Goal: Information Seeking & Learning: Learn about a topic

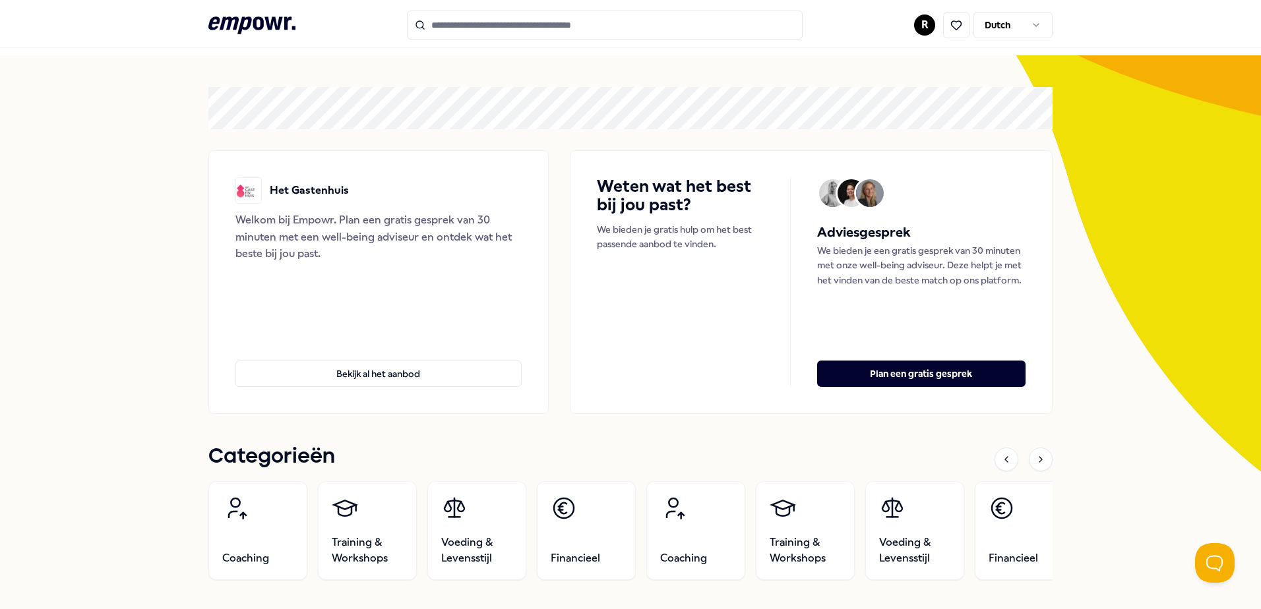
scroll to position [27, 0]
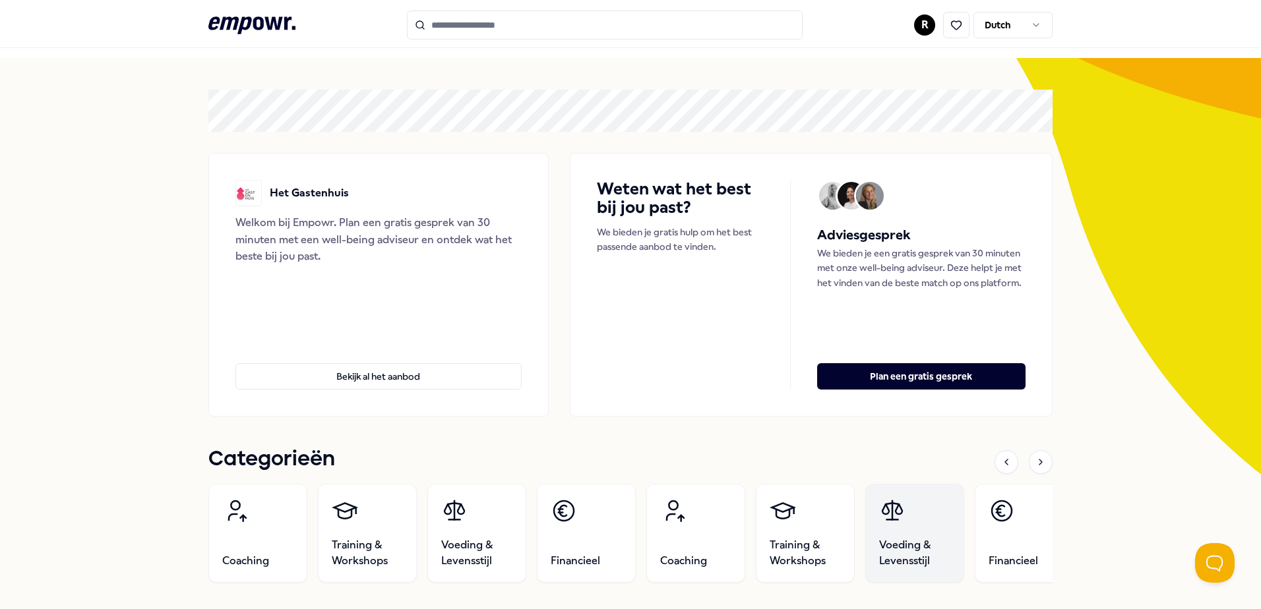
click at [929, 550] on span "Voeding & Levensstijl" at bounding box center [914, 554] width 71 height 32
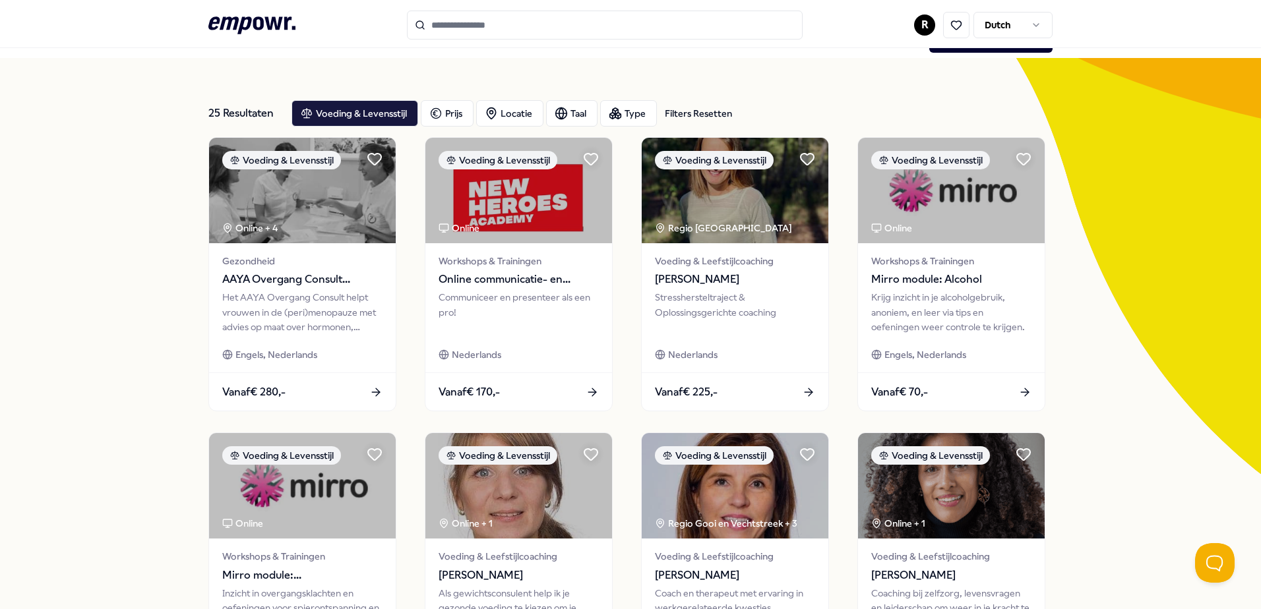
click at [245, 24] on icon at bounding box center [251, 24] width 87 height 17
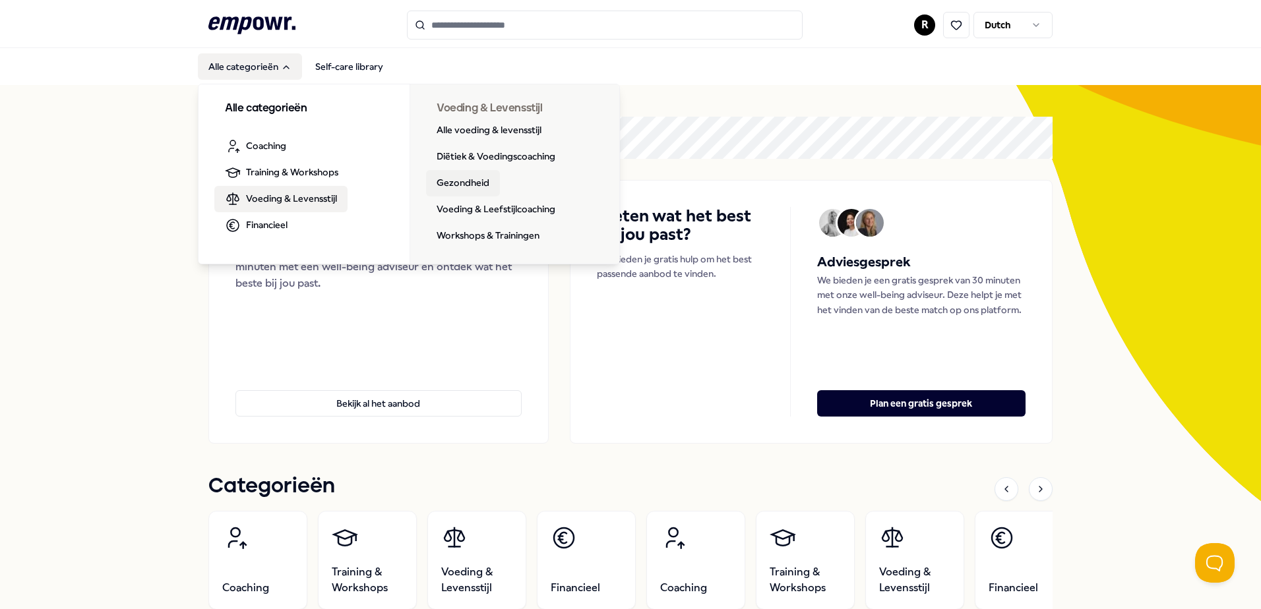
click at [468, 183] on link "Gezondheid" at bounding box center [463, 183] width 74 height 26
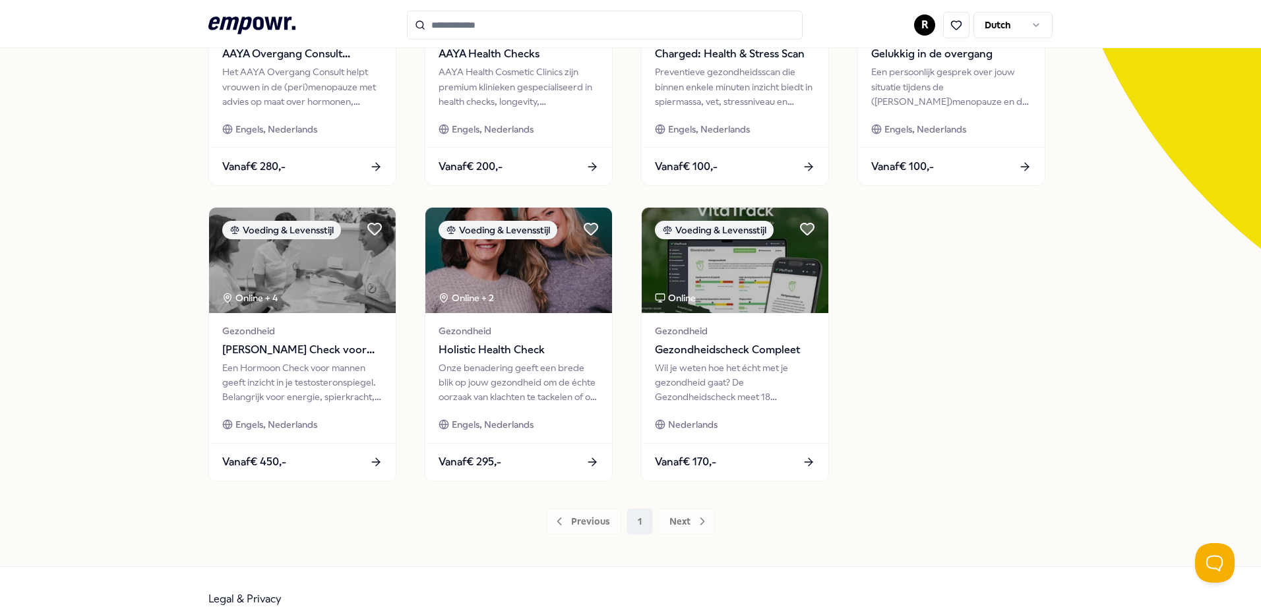
scroll to position [253, 0]
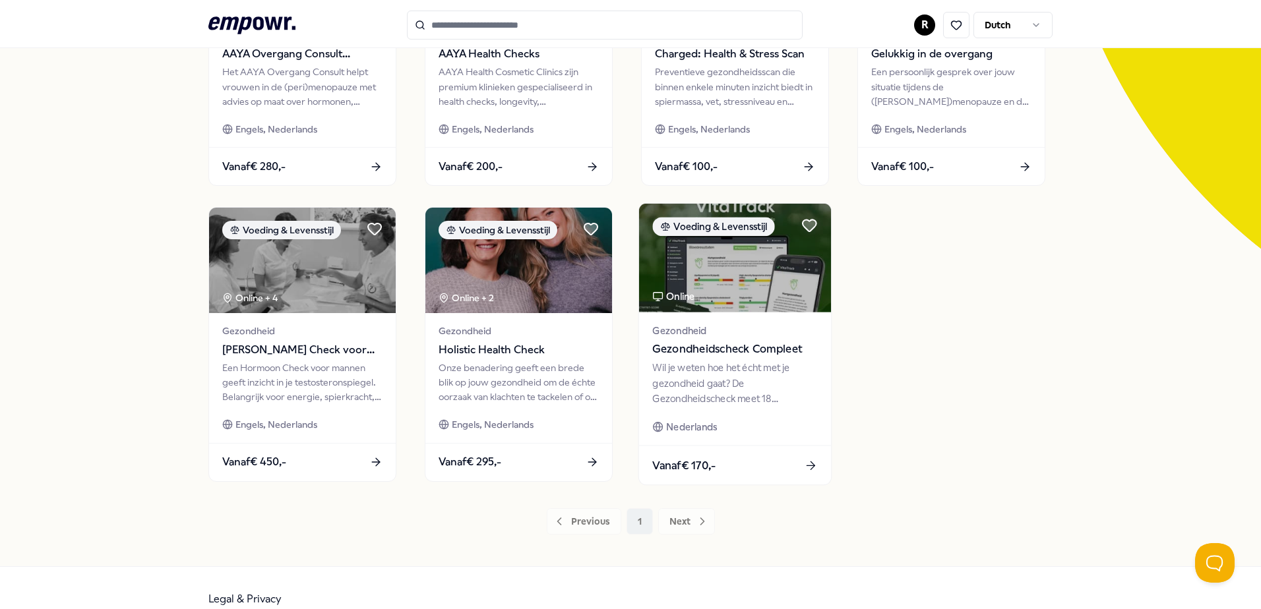
click at [776, 389] on div "Wil je weten hoe het écht met je gezondheid gaat? De Gezondheidscheck meet 18 b…" at bounding box center [734, 384] width 165 height 46
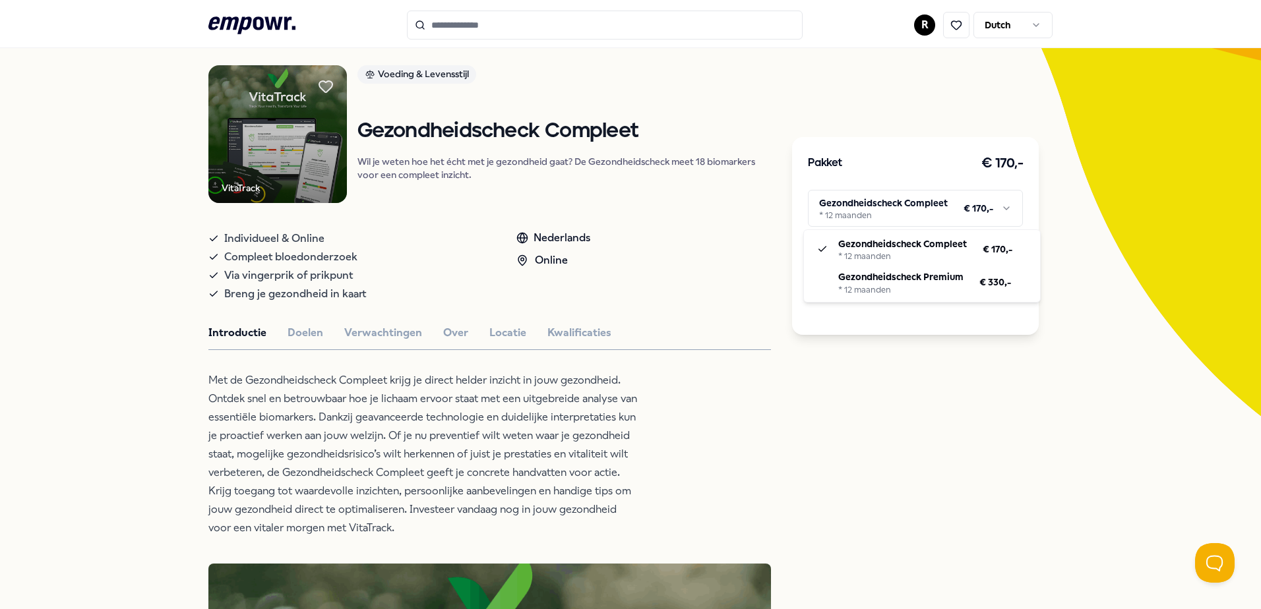
click at [937, 209] on html ".empowr-logo_svg__cls-1{fill:#03032f} R Dutch Alle categorieën Self-care librar…" at bounding box center [630, 304] width 1261 height 609
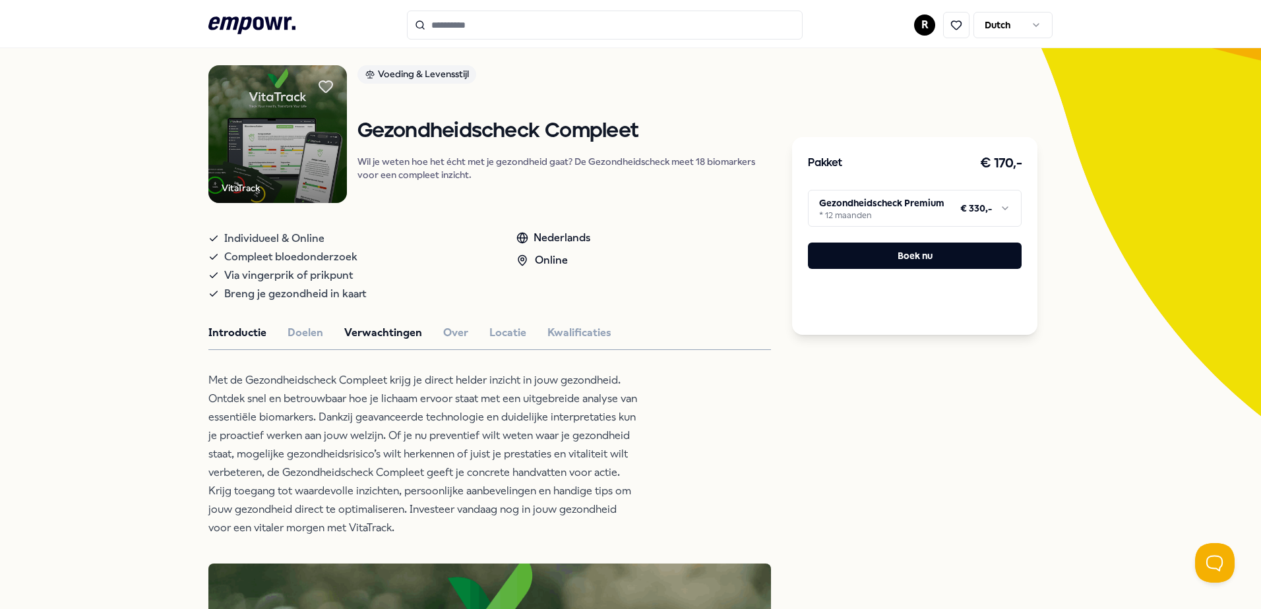
click at [375, 336] on button "Verwachtingen" at bounding box center [383, 333] width 78 height 17
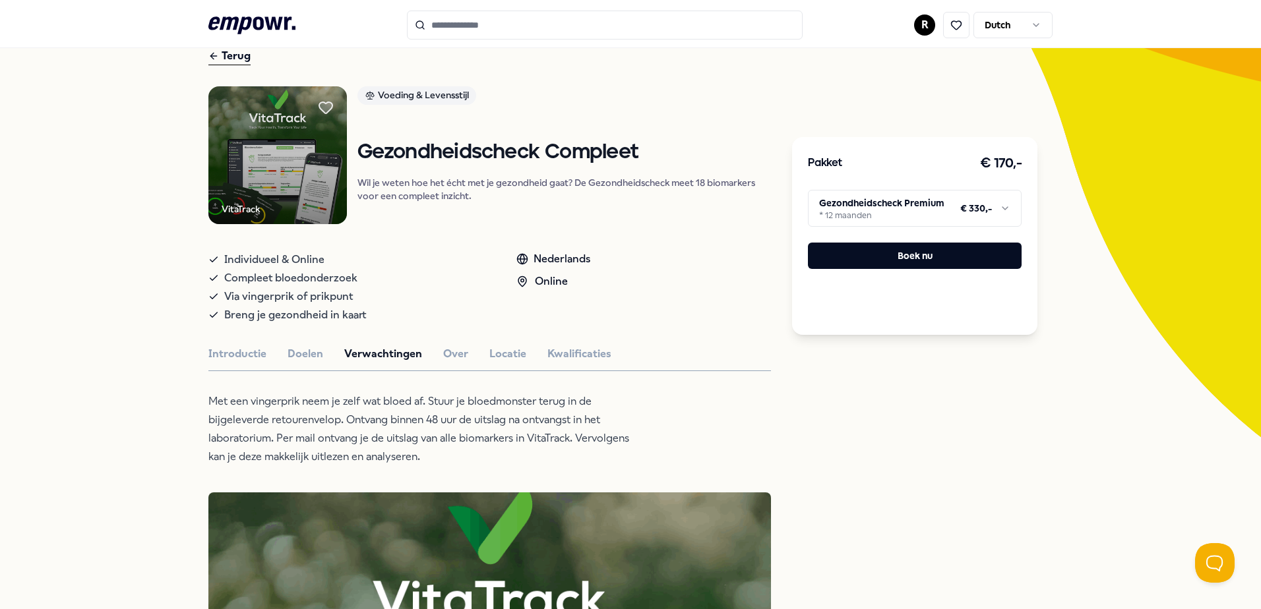
scroll to position [0, 0]
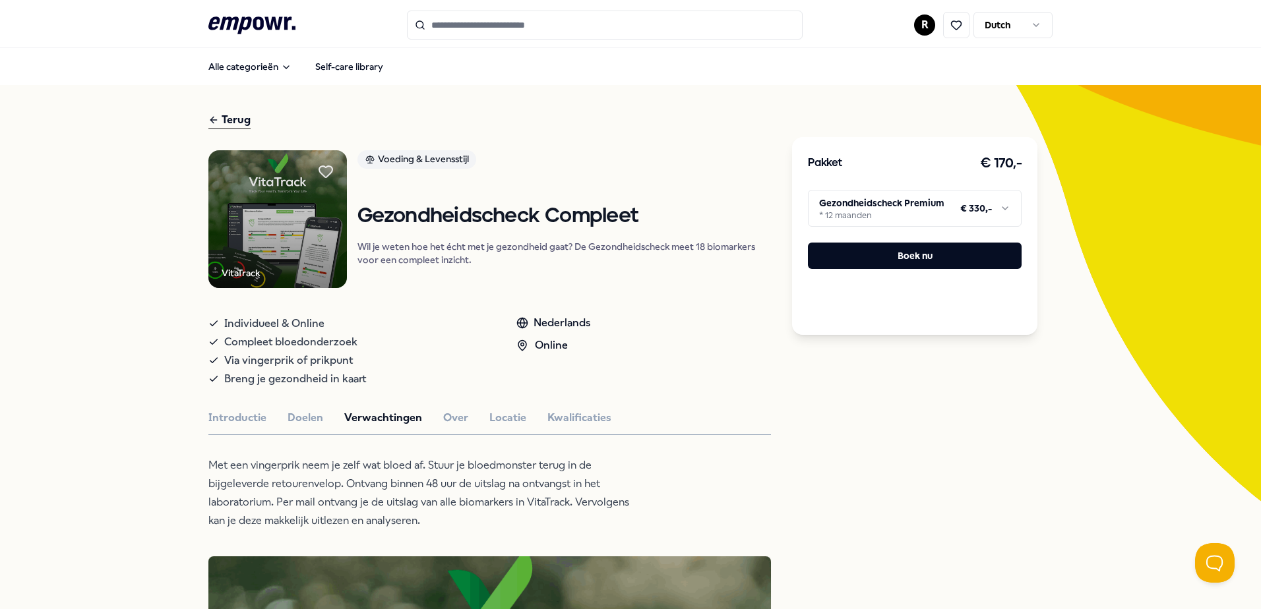
click at [241, 29] on icon at bounding box center [251, 24] width 87 height 17
